Goal: Task Accomplishment & Management: Manage account settings

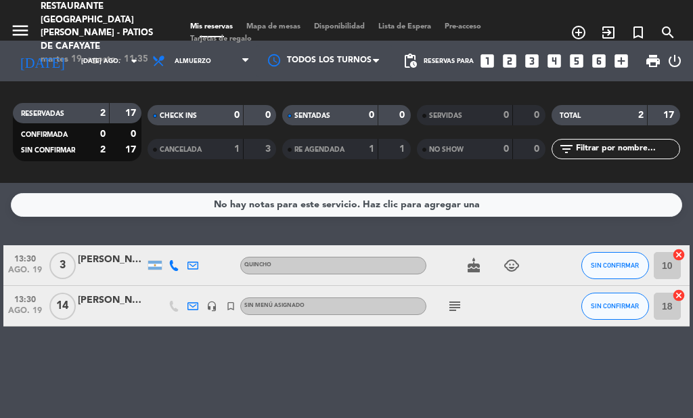
click at [482, 269] on icon "cake" at bounding box center [474, 265] width 16 height 16
click at [454, 305] on icon "subject" at bounding box center [455, 306] width 16 height 16
click at [668, 24] on icon "search" at bounding box center [668, 32] width 16 height 16
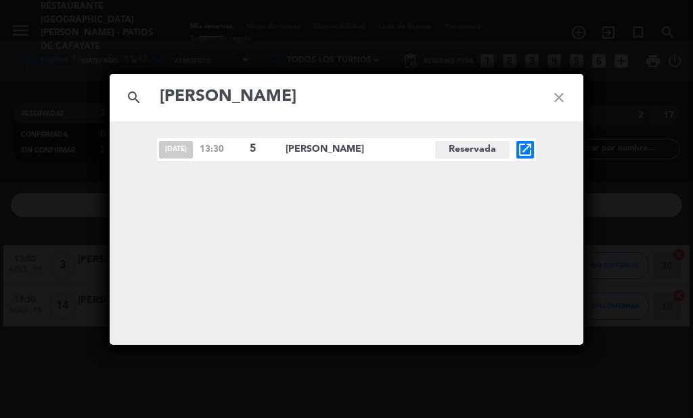
type input "[PERSON_NAME]"
click at [291, 150] on span "[PERSON_NAME]" at bounding box center [361, 149] width 150 height 16
click at [175, 139] on div "[DATE] 13:30 5 [PERSON_NAME] Reservada open_in_new" at bounding box center [346, 149] width 379 height 23
click at [471, 150] on span "Reservada" at bounding box center [472, 150] width 74 height 18
click at [529, 152] on icon "open_in_new" at bounding box center [525, 149] width 16 height 16
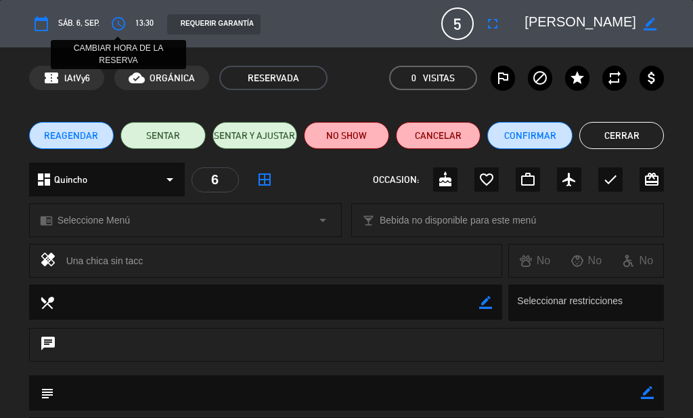
click at [116, 22] on icon "access_time" at bounding box center [118, 24] width 16 height 16
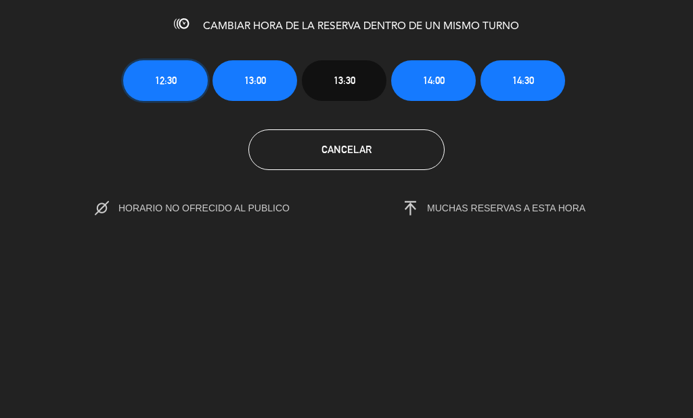
click at [193, 72] on button "12:30" at bounding box center [165, 80] width 85 height 41
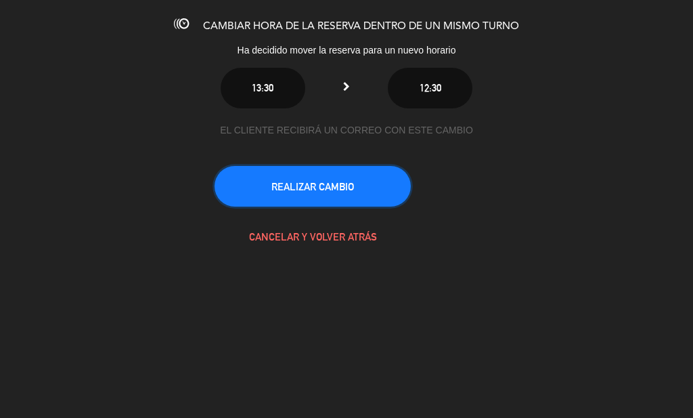
click at [315, 177] on button "REALIZAR CAMBIO" at bounding box center [313, 186] width 196 height 41
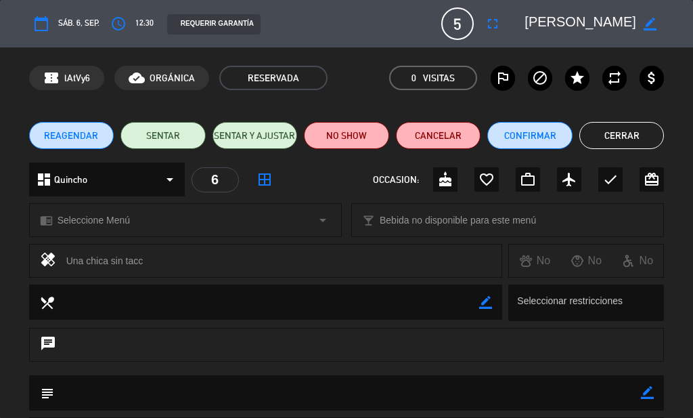
click at [630, 144] on button "Cerrar" at bounding box center [622, 135] width 85 height 27
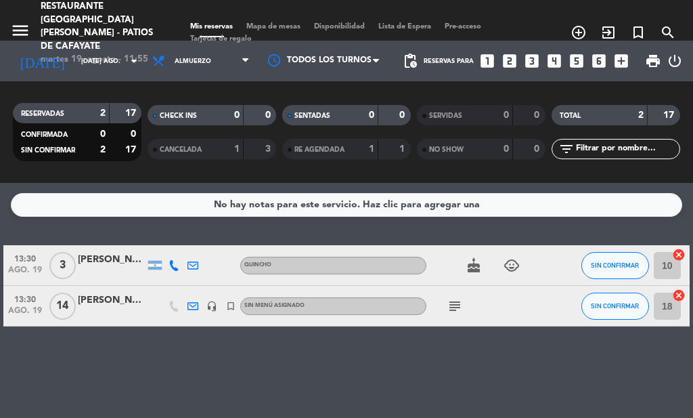
click at [323, 382] on div "No hay notas para este servicio. Haz clic para agregar una 13:30 ago. 19 3 [PER…" at bounding box center [346, 300] width 693 height 235
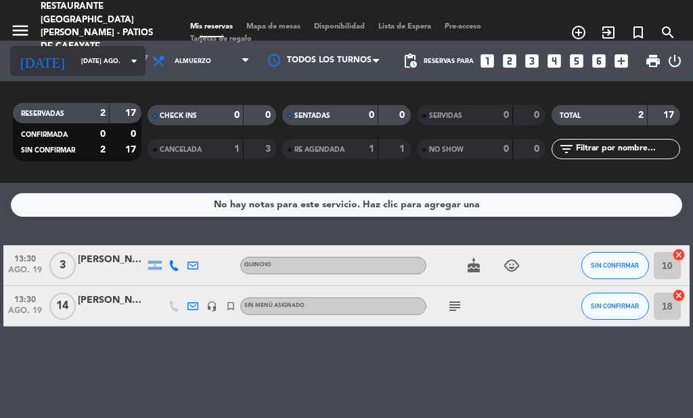
click at [104, 72] on div "[DATE] [DATE] ago. arrow_drop_down" at bounding box center [77, 61] width 135 height 30
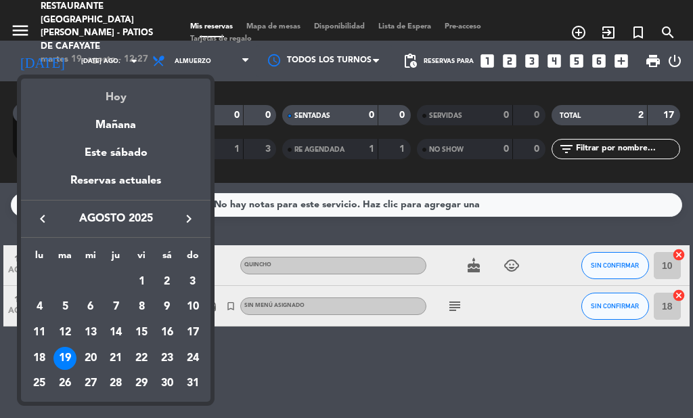
click at [166, 101] on div "Hoy" at bounding box center [116, 93] width 190 height 28
